Goal: Information Seeking & Learning: Learn about a topic

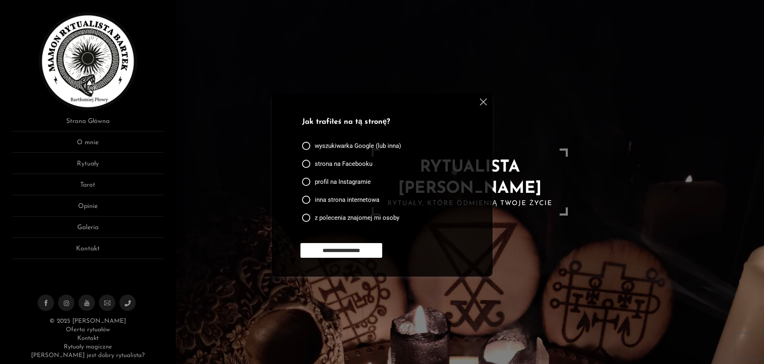
click at [482, 102] on img at bounding box center [483, 102] width 7 height 7
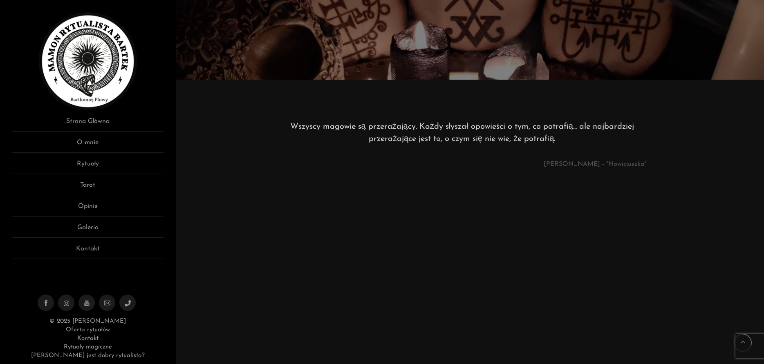
scroll to position [292, 0]
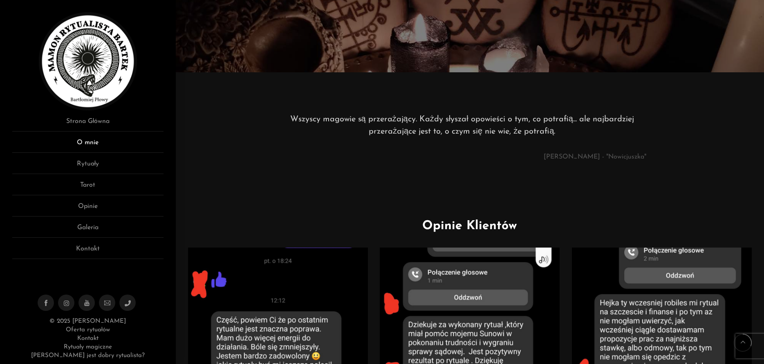
click at [83, 143] on link "O mnie" at bounding box center [87, 145] width 151 height 15
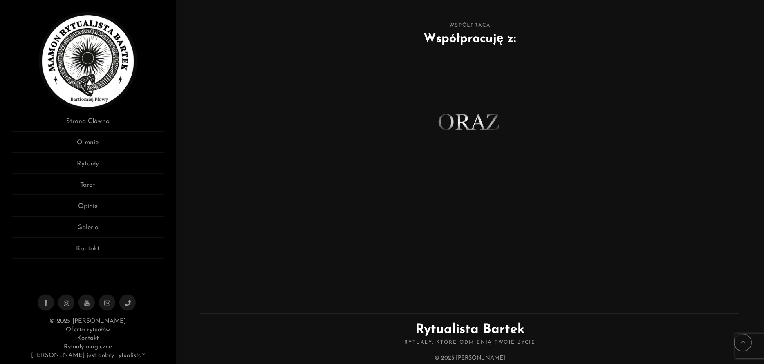
scroll to position [457, 0]
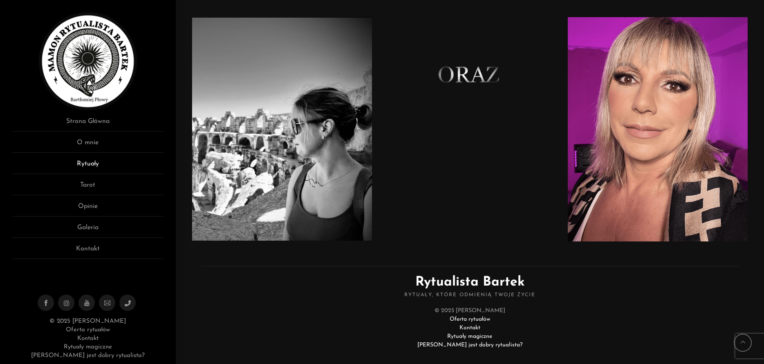
click at [85, 161] on link "Rytuały" at bounding box center [87, 166] width 151 height 15
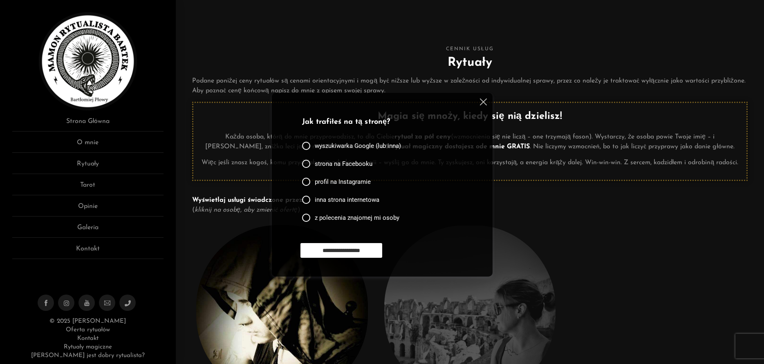
click at [483, 99] on img at bounding box center [483, 102] width 7 height 7
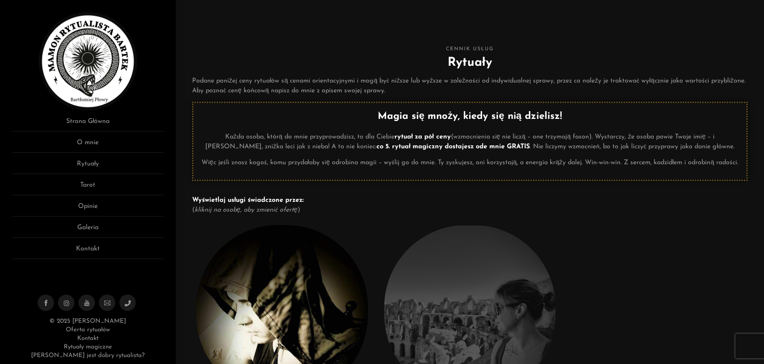
click at [388, 171] on div "Magia się mnoży, kiedy się nią dzielisz! Każda osoba, którą do mnie przyprowadz…" at bounding box center [470, 141] width 556 height 79
drag, startPoint x: 423, startPoint y: 171, endPoint x: 382, endPoint y: 171, distance: 41.7
click at [380, 171] on div "Magia się mnoży, kiedy się nią dzielisz! Każda osoba, którą do mnie przyprowadz…" at bounding box center [470, 141] width 556 height 79
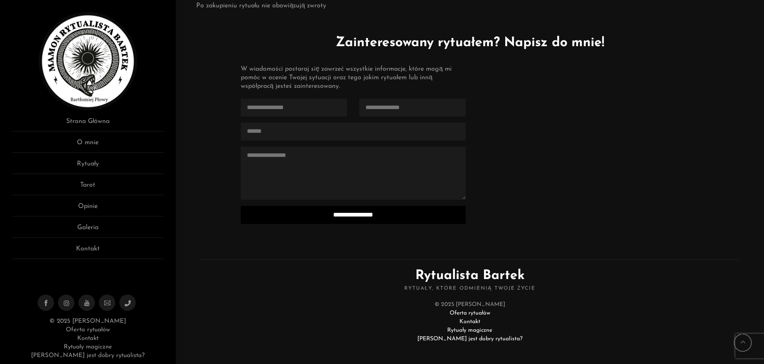
scroll to position [1991, 0]
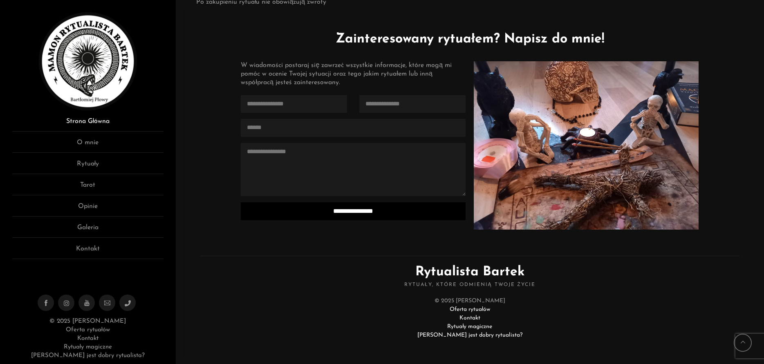
click at [94, 119] on link "Strona Główna" at bounding box center [87, 124] width 151 height 15
